Goal: Navigation & Orientation: Find specific page/section

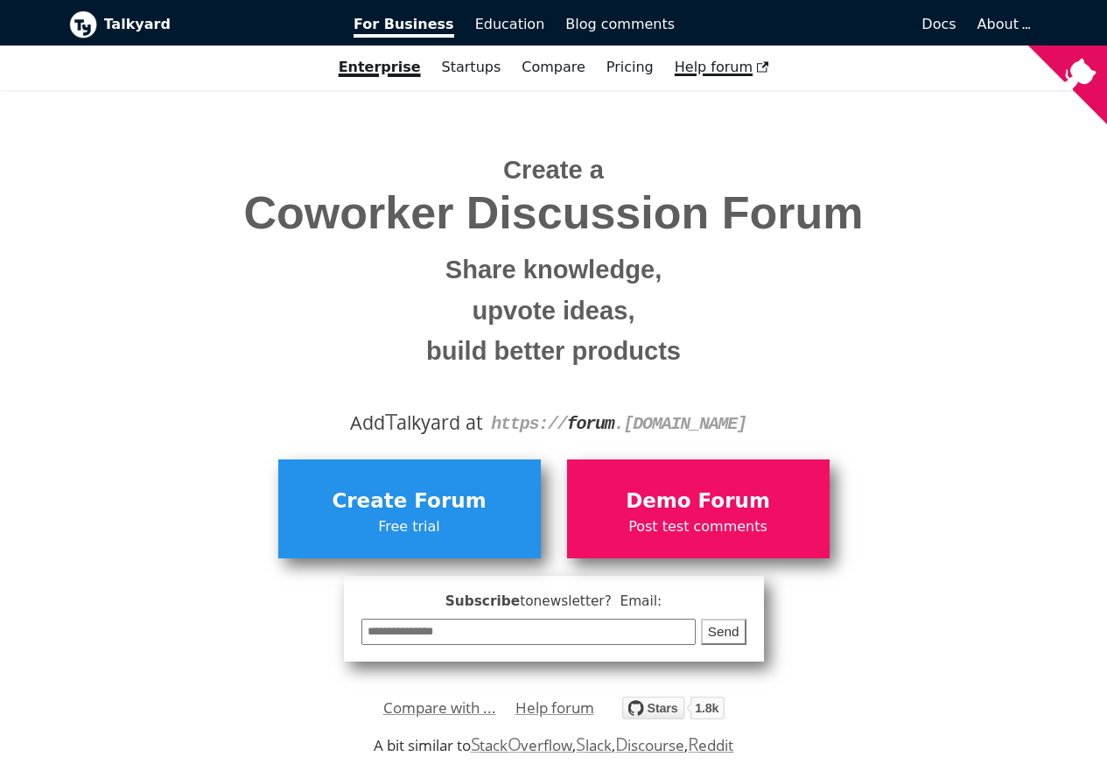
click at [714, 66] on span "Help forum" at bounding box center [722, 67] width 95 height 17
